Goal: Information Seeking & Learning: Understand process/instructions

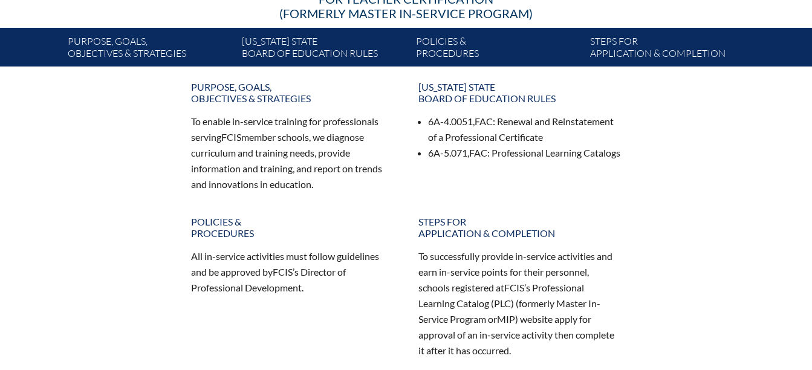
scroll to position [198, 0]
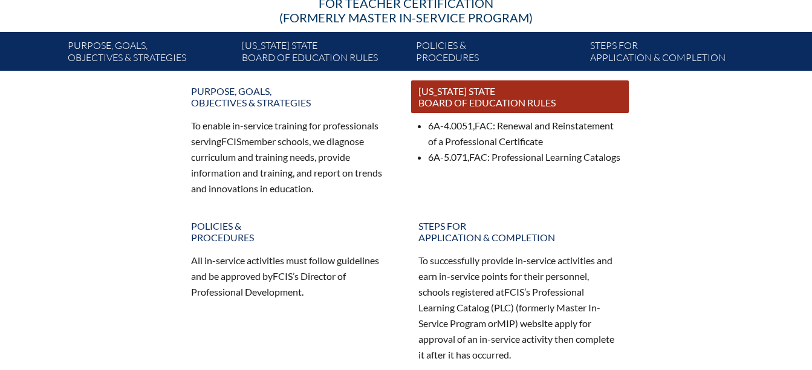
click at [502, 100] on link "Florida State Board of Education rules" at bounding box center [520, 96] width 218 height 33
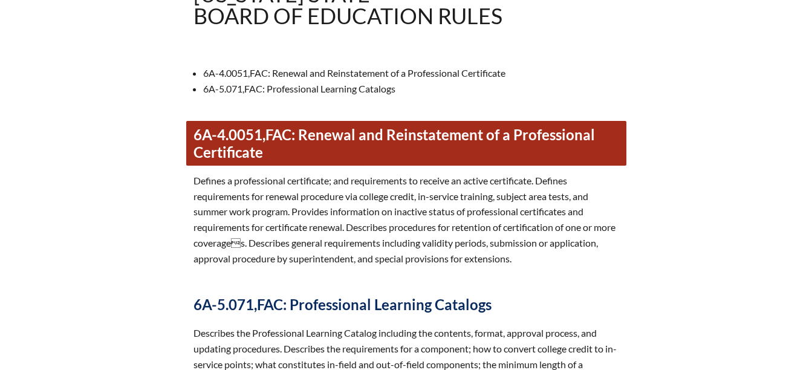
scroll to position [323, 0]
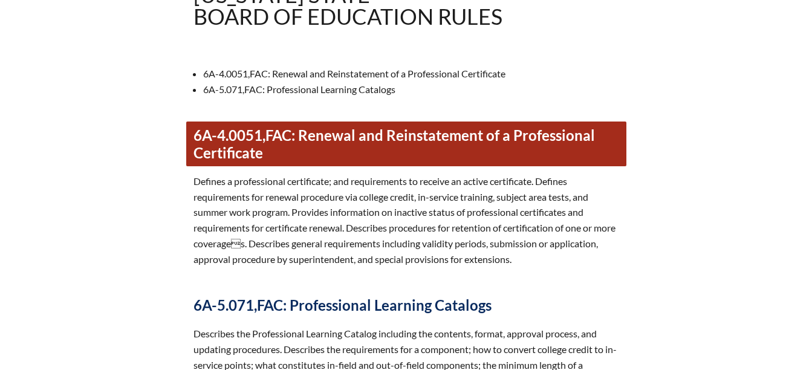
click at [419, 133] on link "6A-4.0051, FAC : Renewal and Reinstatement of a Professional Certificate" at bounding box center [406, 143] width 440 height 45
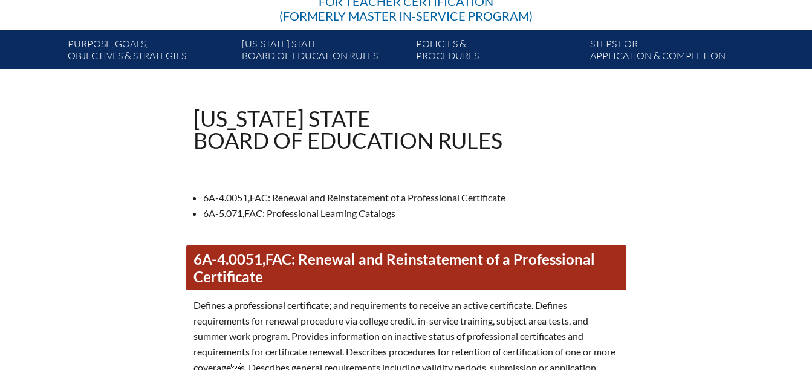
scroll to position [187, 0]
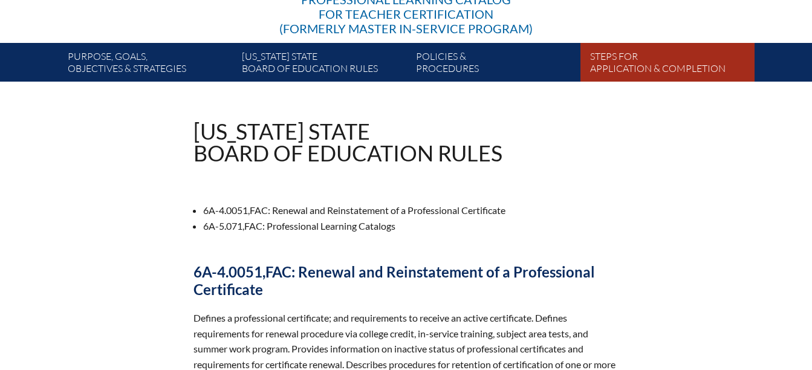
click at [615, 66] on link "Steps for application & completion" at bounding box center [672, 65] width 174 height 34
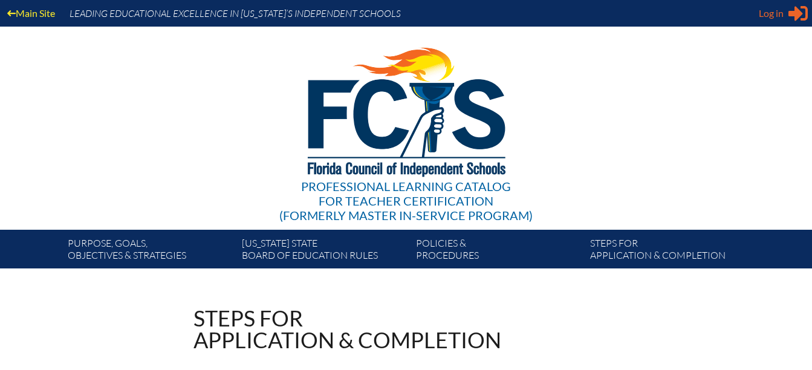
click at [780, 13] on span "Log in" at bounding box center [770, 13] width 25 height 15
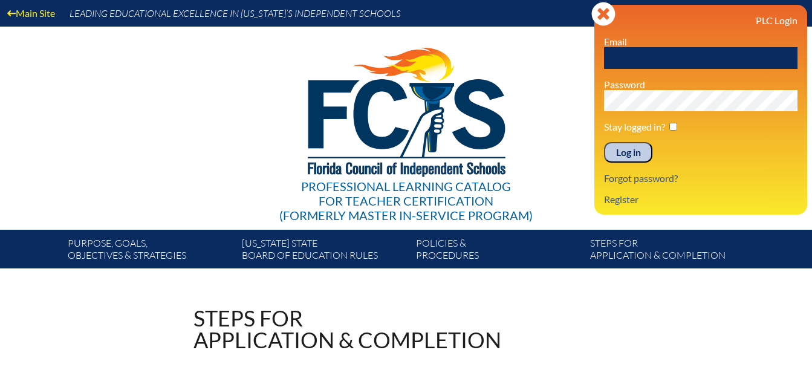
click at [672, 56] on input "text" at bounding box center [700, 58] width 193 height 22
